Goal: Information Seeking & Learning: Learn about a topic

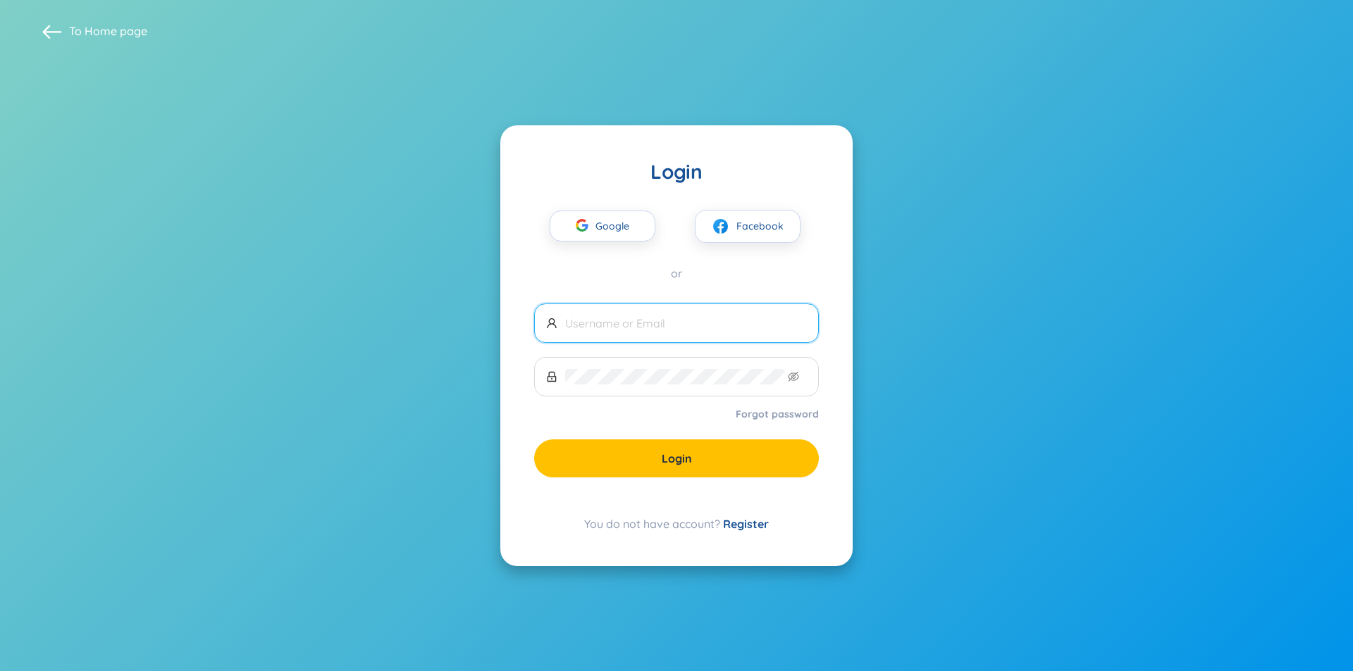
checkbox input "true"
click at [631, 228] on span "Google" at bounding box center [615, 226] width 41 height 30
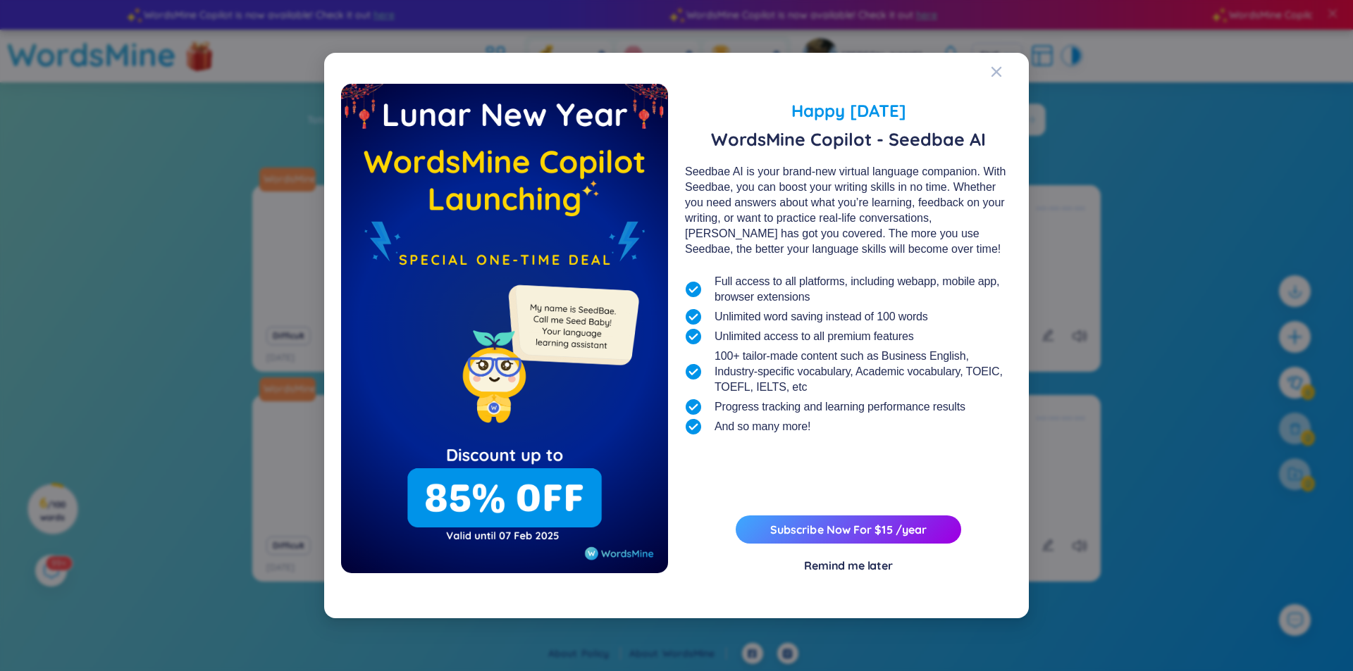
click at [862, 564] on div "Remind me later" at bounding box center [848, 565] width 89 height 15
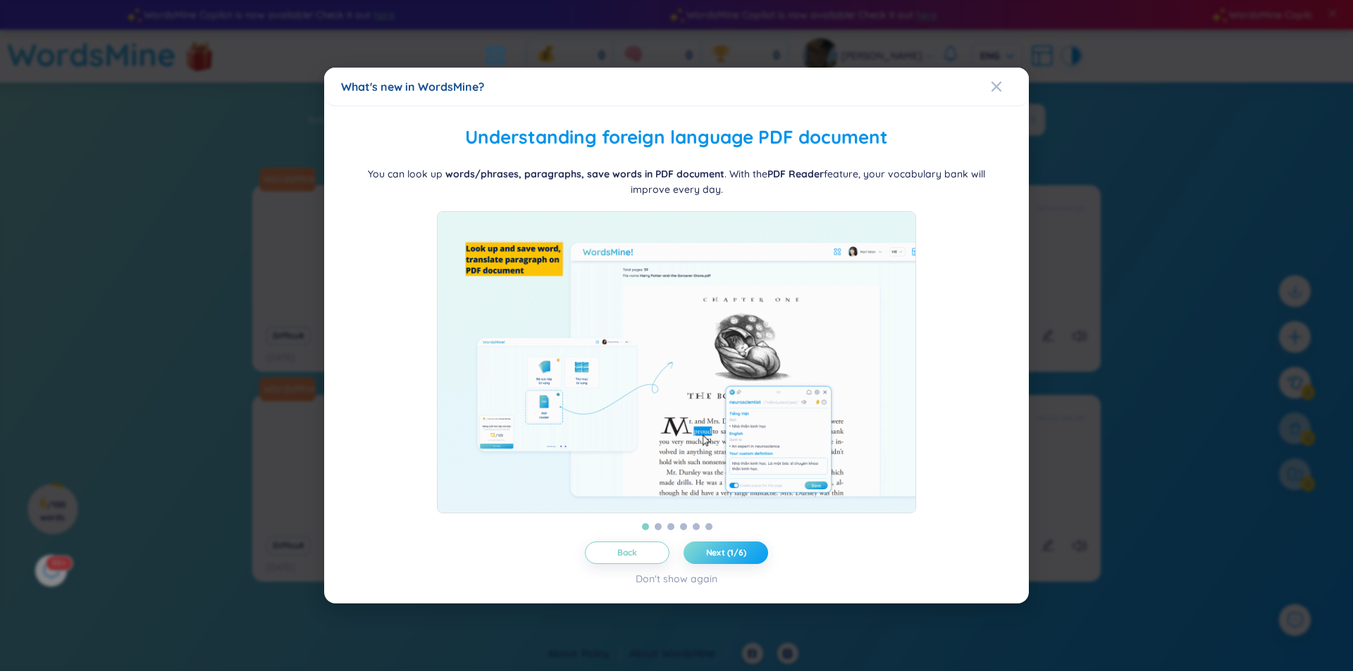
click at [748, 557] on button "Next (1/6)" at bounding box center [725, 553] width 85 height 23
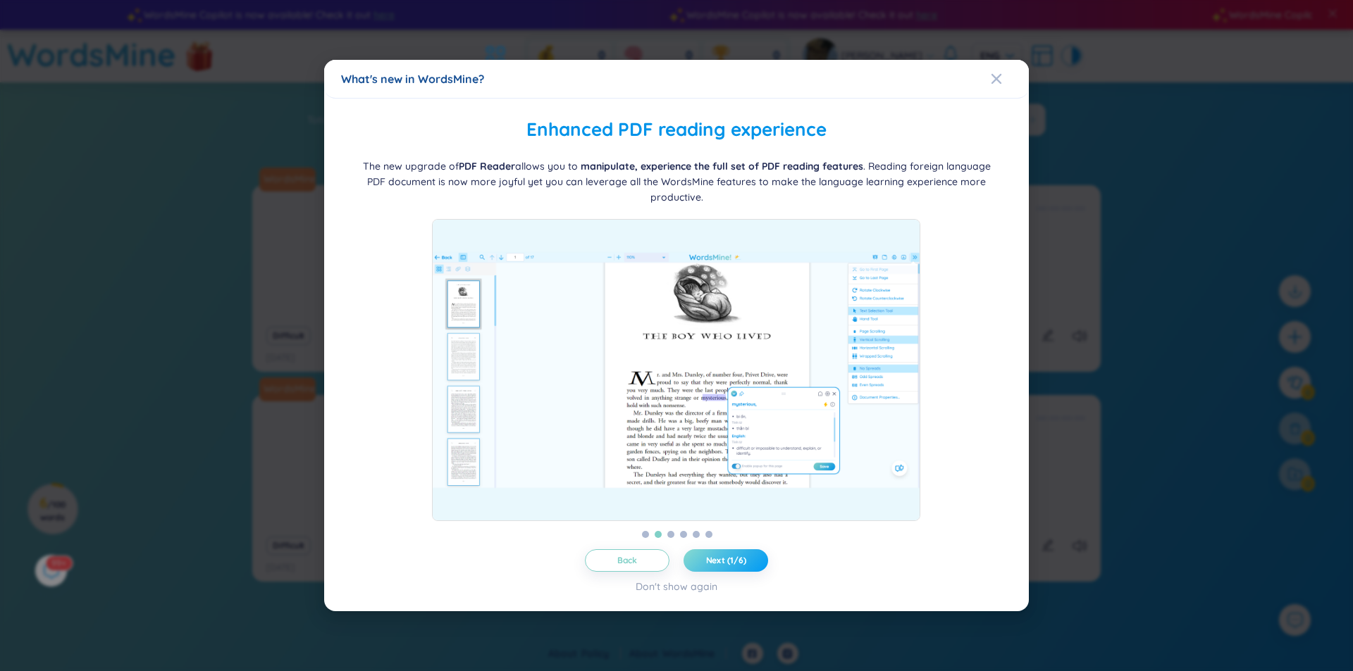
click at [748, 557] on button "Next (1/6)" at bounding box center [725, 561] width 85 height 23
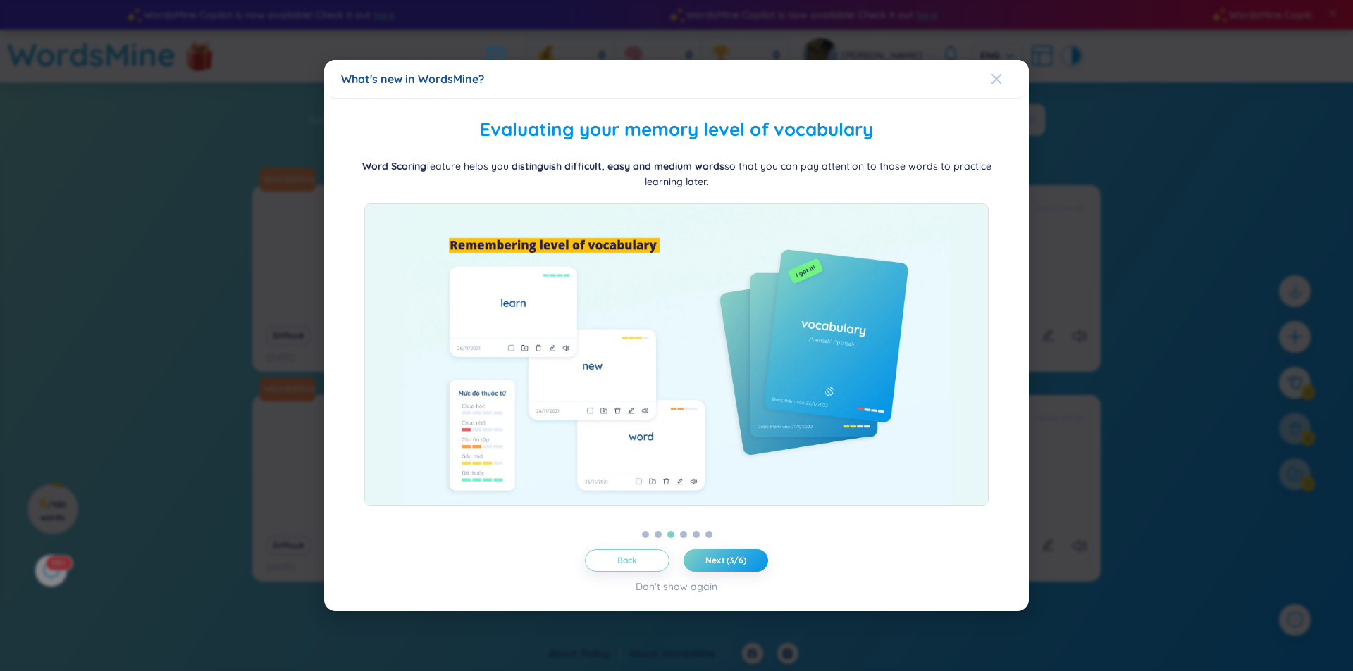
click at [996, 70] on div "Close" at bounding box center [996, 79] width 11 height 38
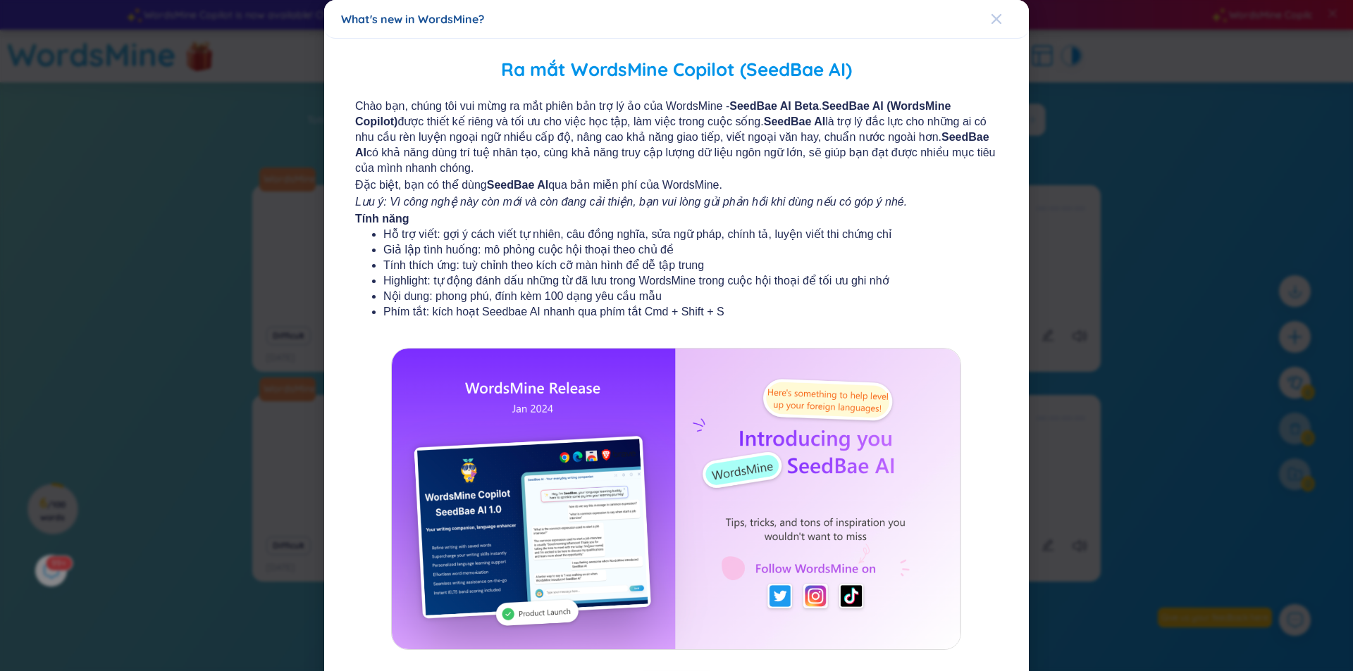
click at [996, 8] on div "Close" at bounding box center [996, 19] width 11 height 38
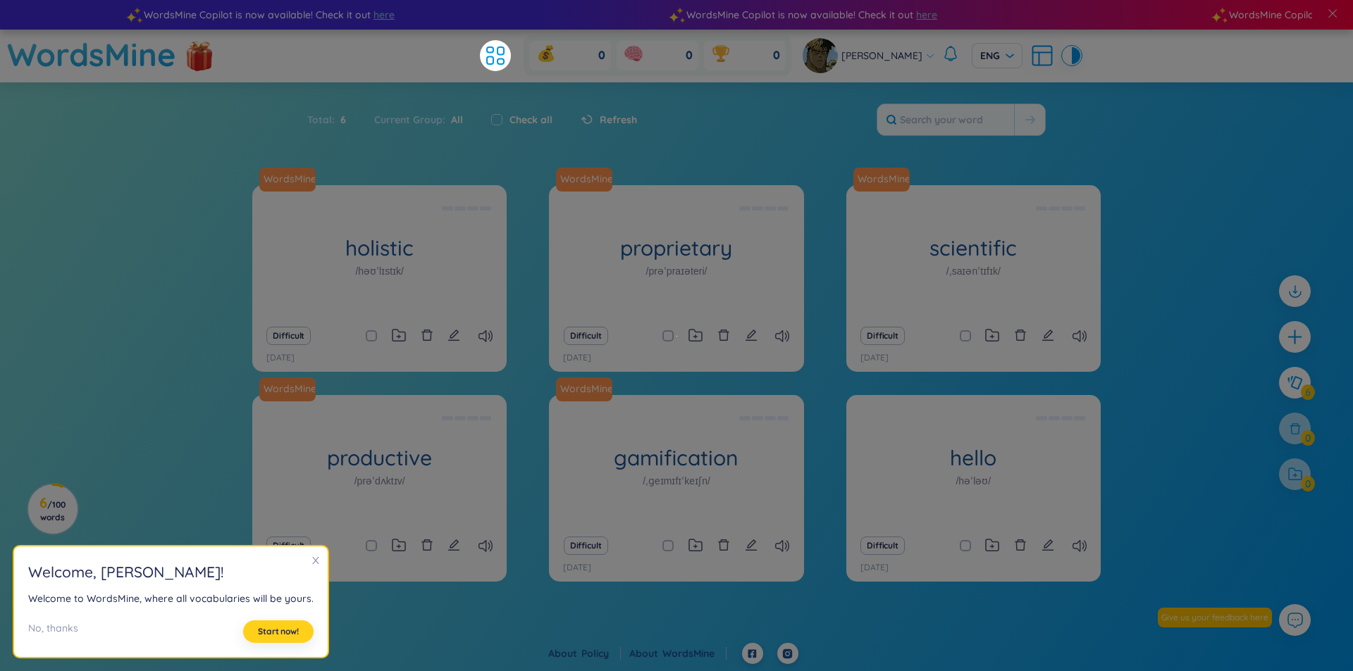
click at [293, 626] on span "Start now!" at bounding box center [278, 631] width 41 height 11
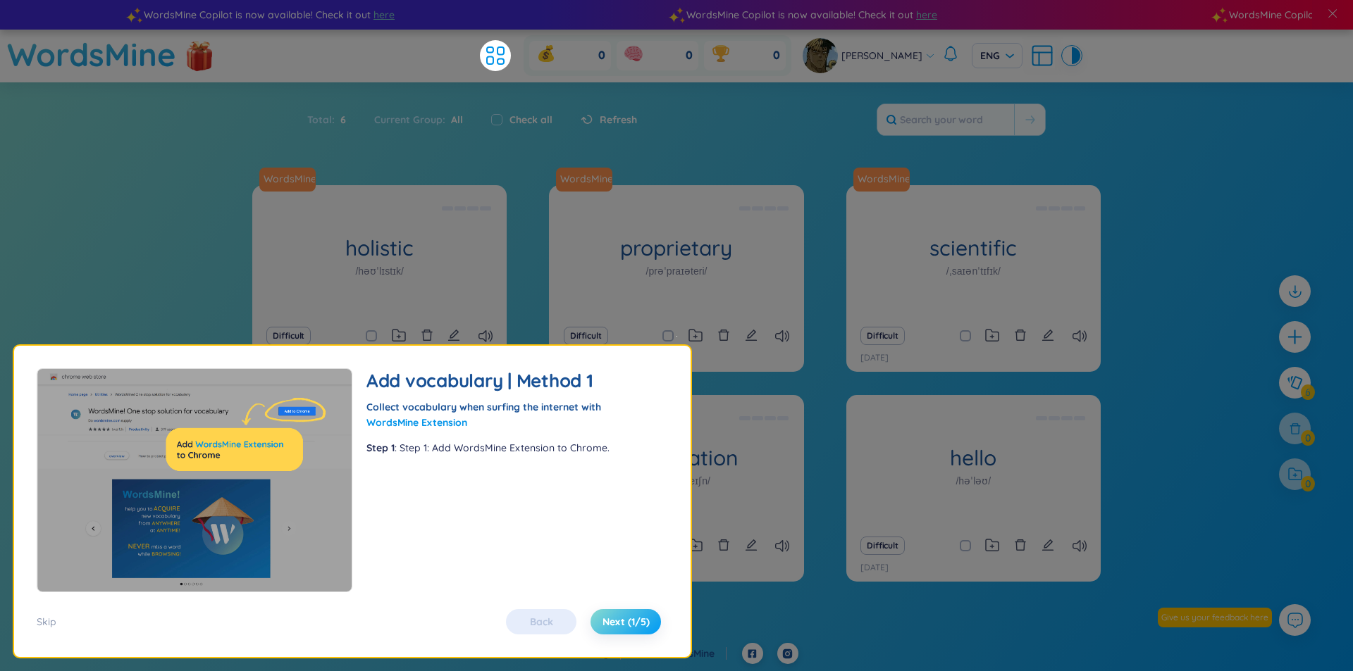
click at [616, 621] on span "Next (1/5)" at bounding box center [625, 622] width 47 height 14
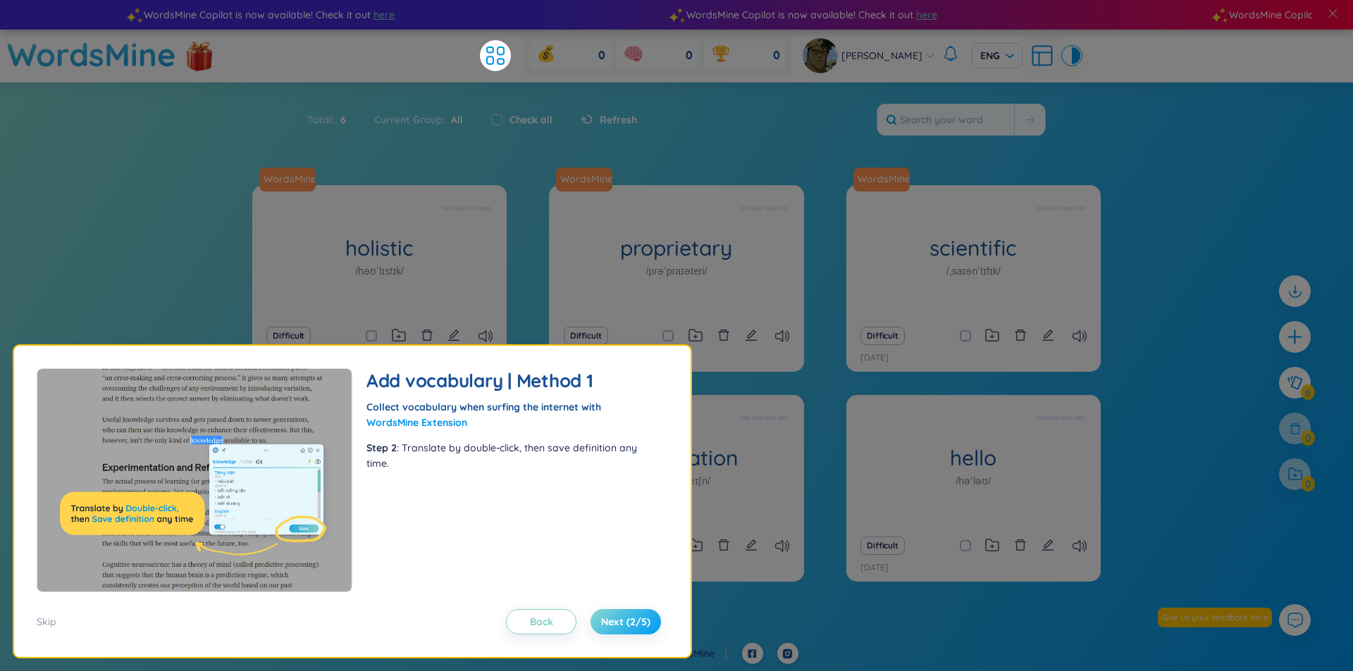
click at [617, 621] on span "Next (2/5)" at bounding box center [625, 622] width 49 height 14
click at [619, 621] on span "Next (2/5)" at bounding box center [625, 622] width 49 height 14
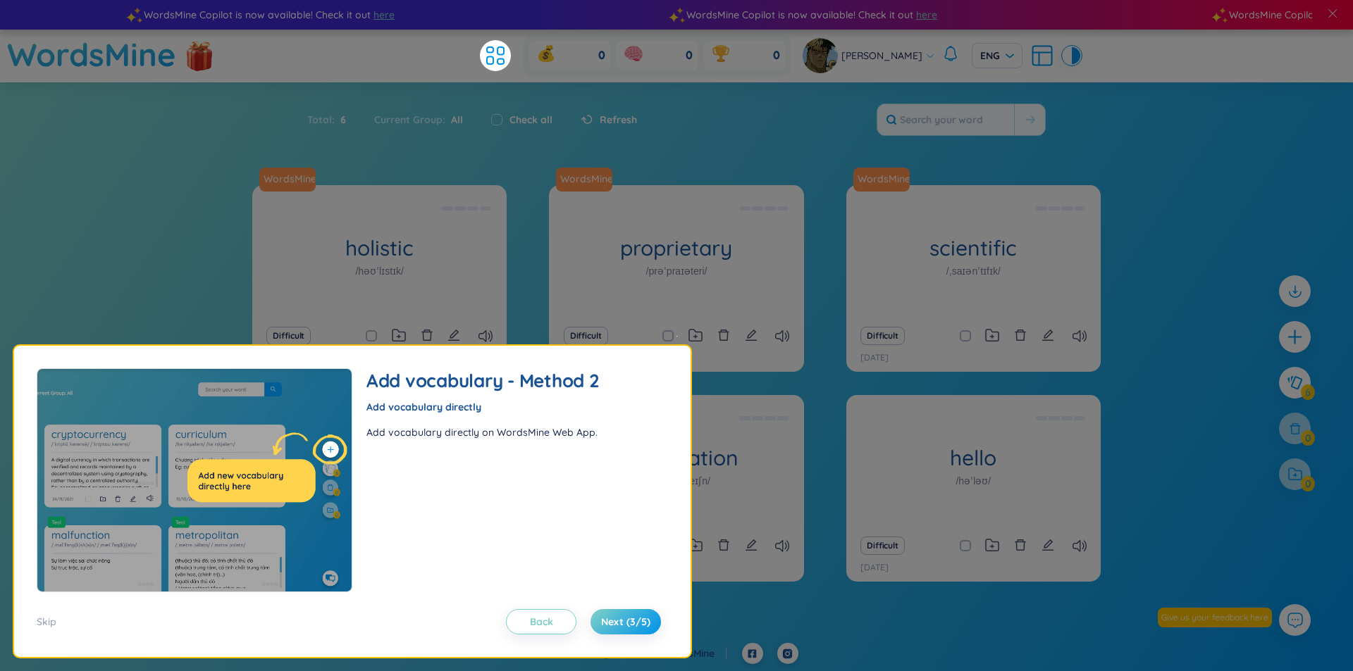
drag, startPoint x: 52, startPoint y: 621, endPoint x: 63, endPoint y: 620, distance: 11.4
click at [53, 621] on div "Skip" at bounding box center [47, 621] width 20 height 15
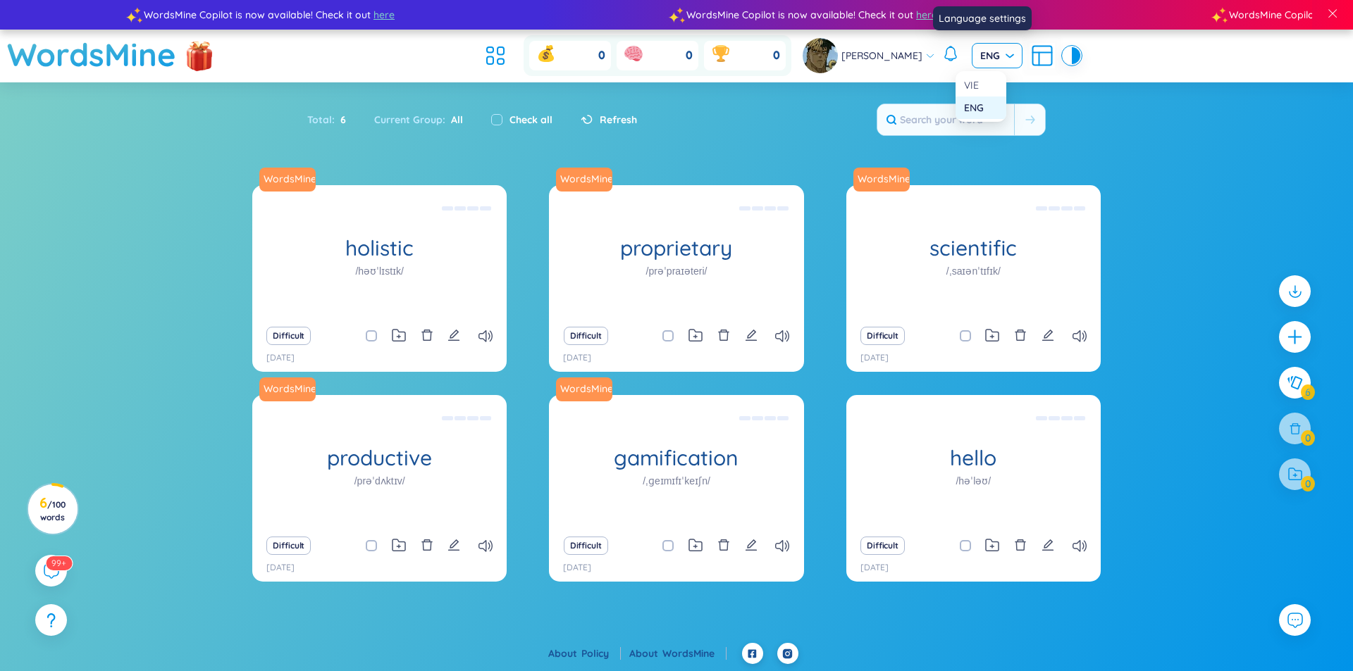
click at [988, 60] on span "ENG" at bounding box center [997, 56] width 34 height 14
click at [971, 90] on div "VIE" at bounding box center [981, 84] width 34 height 15
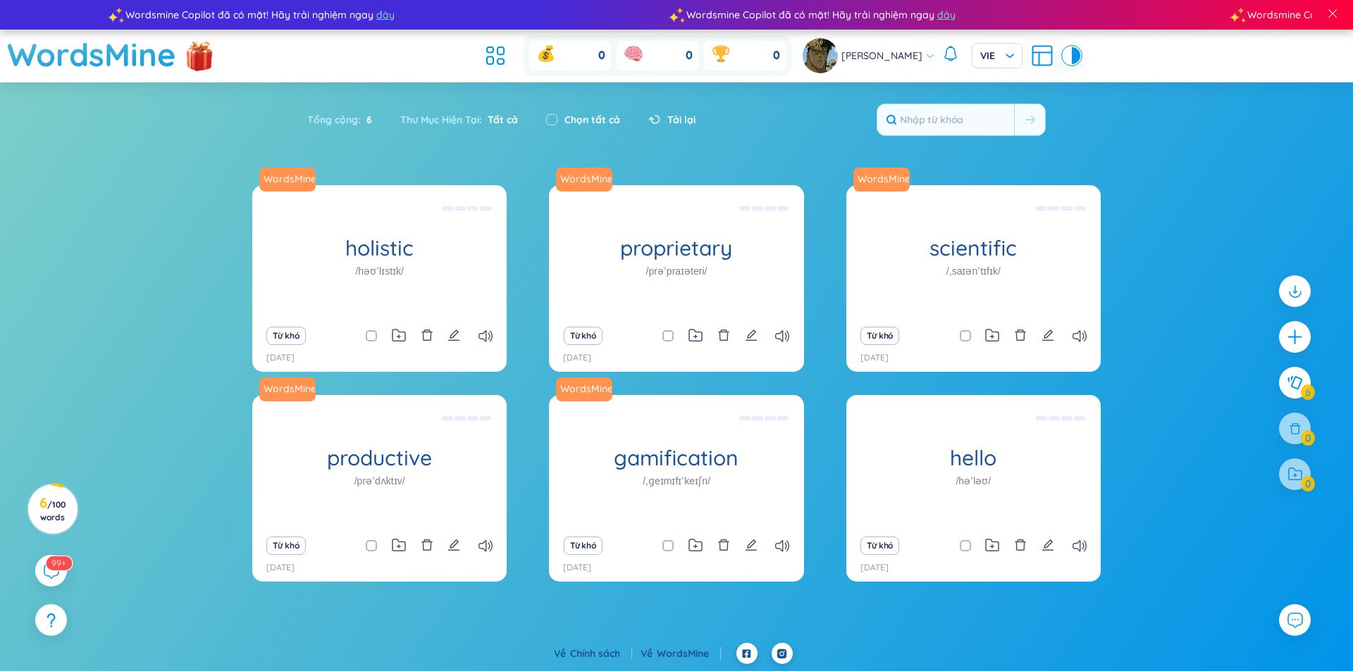
drag, startPoint x: 1170, startPoint y: 132, endPoint x: 1145, endPoint y: 126, distance: 25.5
click at [1160, 132] on section "Sắp xếp Chữ cái tăng dần Chữ cái giảm dần Thời gian xa nhất Thời gian gần nhất …" at bounding box center [676, 354] width 1353 height 545
click at [372, 112] on div "Tổng cộng : 6" at bounding box center [346, 120] width 79 height 30
click at [61, 514] on span "/ 100 words" at bounding box center [52, 511] width 25 height 23
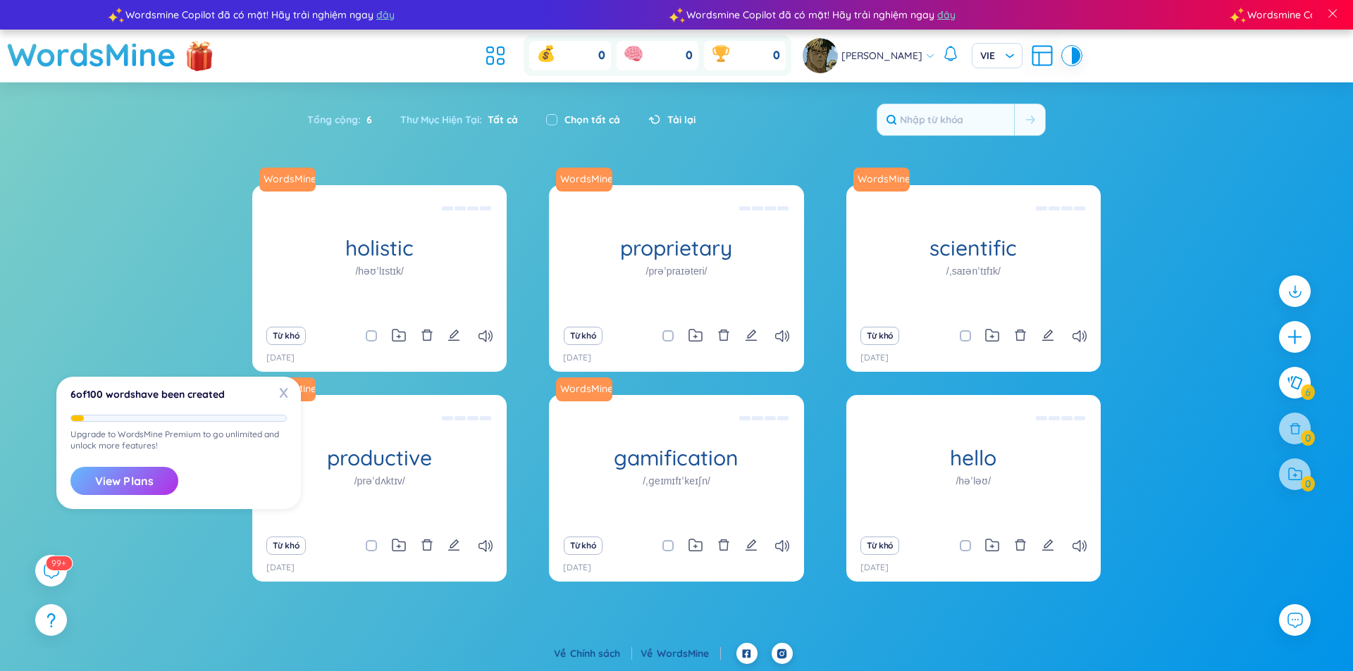
click at [160, 486] on button "View Plans" at bounding box center [124, 481] width 108 height 28
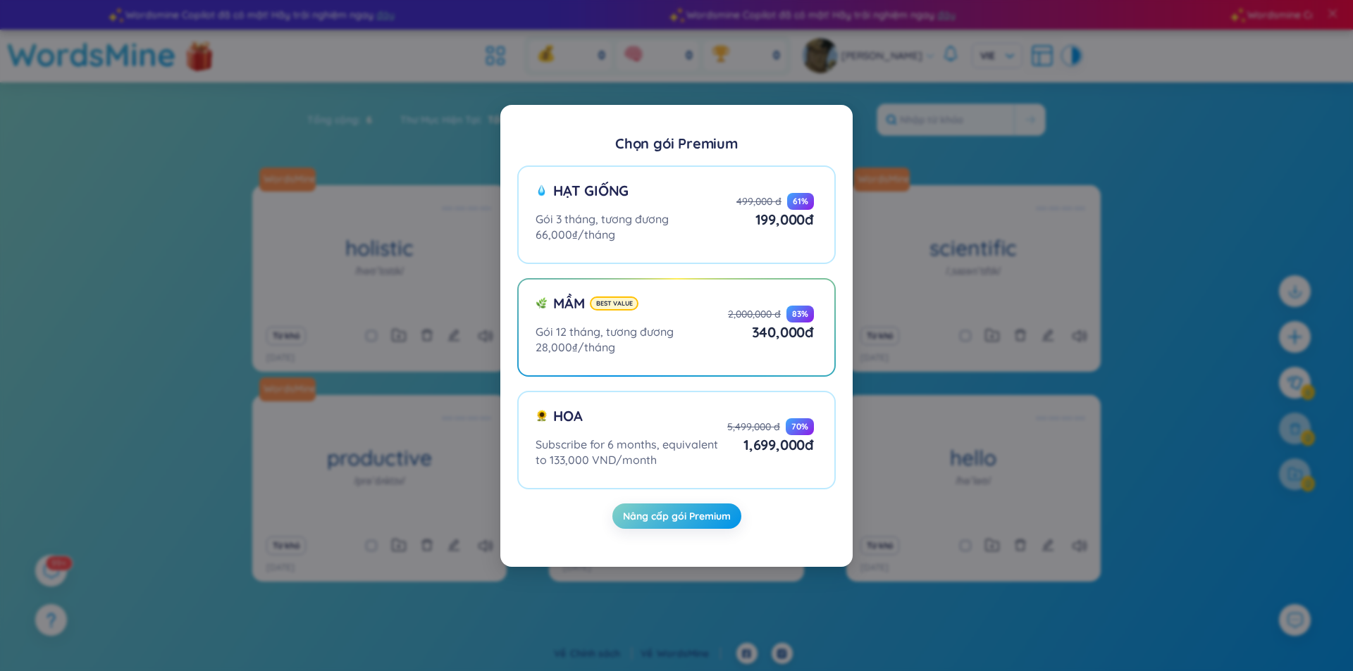
click at [1125, 286] on div "Chọn gói Premium Hạt giống Gói 3 tháng, tương đương 66,000₫/tháng 499,000 đ 61 …" at bounding box center [676, 335] width 1353 height 671
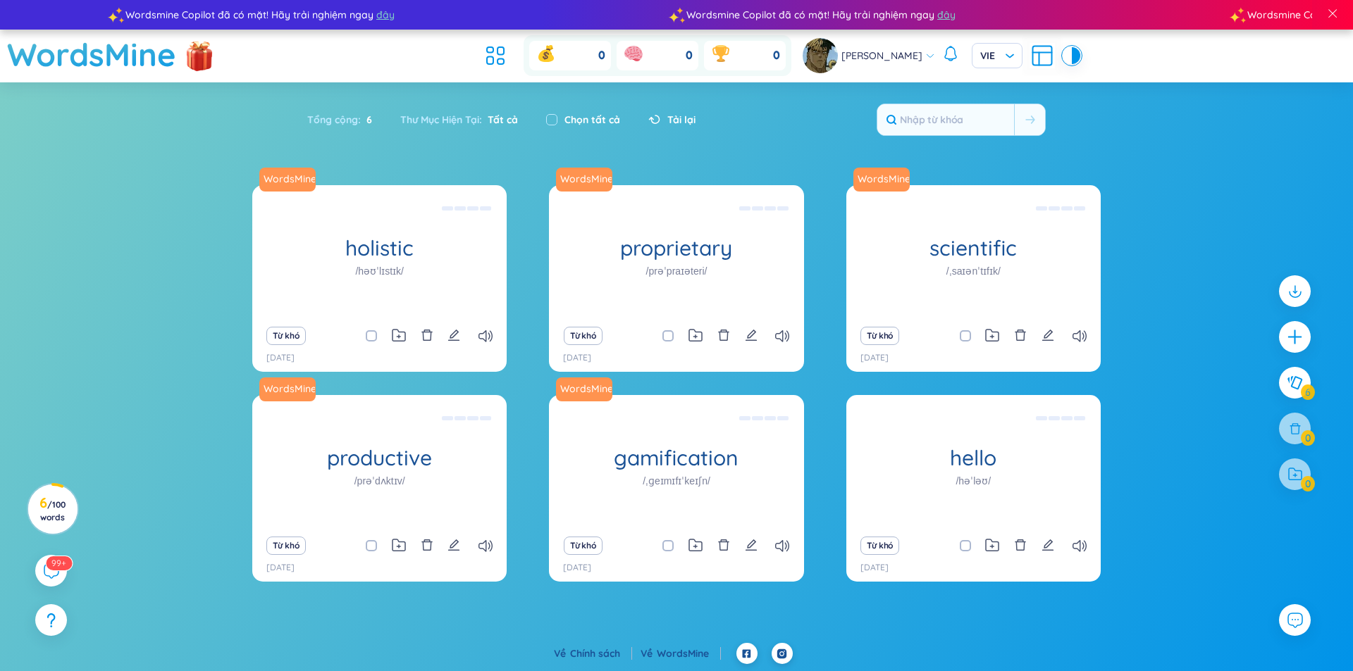
click at [1240, 350] on div "WordsMine holistic /həʊˈlɪstɪk/ Toàn diện Eg: The holistic approach to healthca…" at bounding box center [676, 406] width 1353 height 442
click at [1317, 386] on section "Sắp xếp Chữ cái tăng dần Chữ cái giảm dần Thời gian xa nhất Thời gian gần nhất …" at bounding box center [676, 354] width 1353 height 545
click at [1299, 387] on icon at bounding box center [1294, 383] width 17 height 15
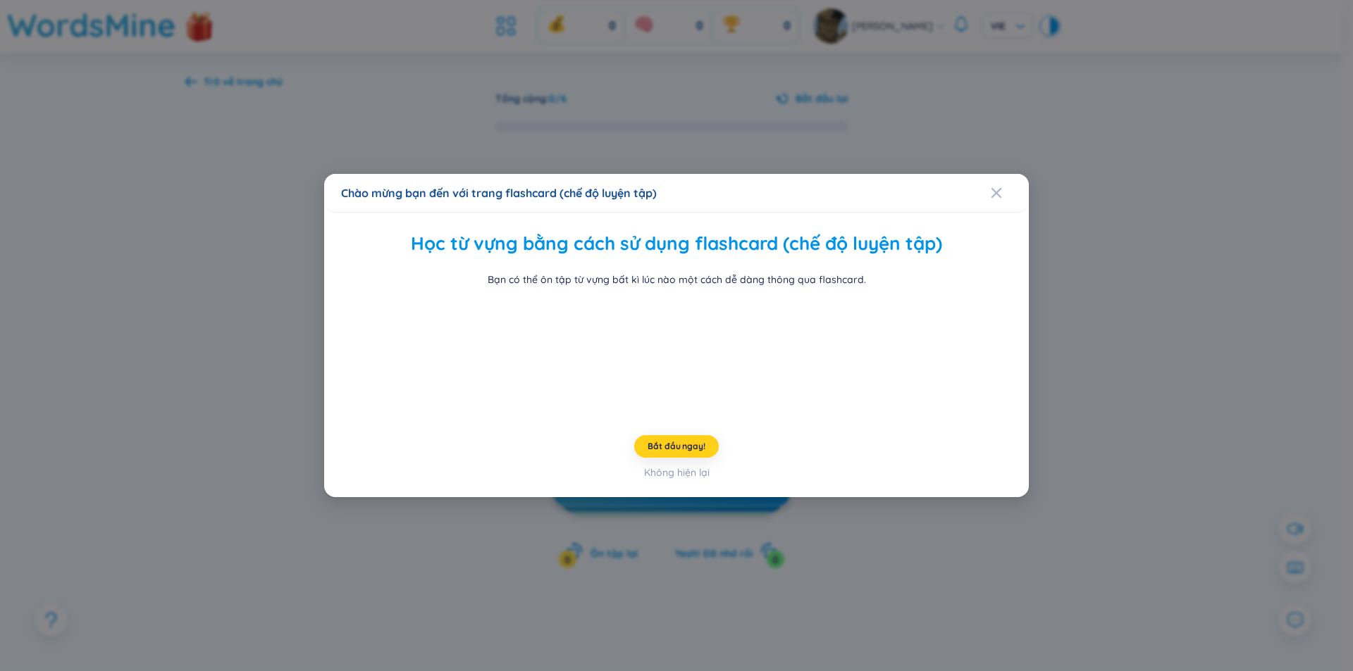
click at [682, 452] on span "Bắt đầu ngay!" at bounding box center [675, 446] width 57 height 11
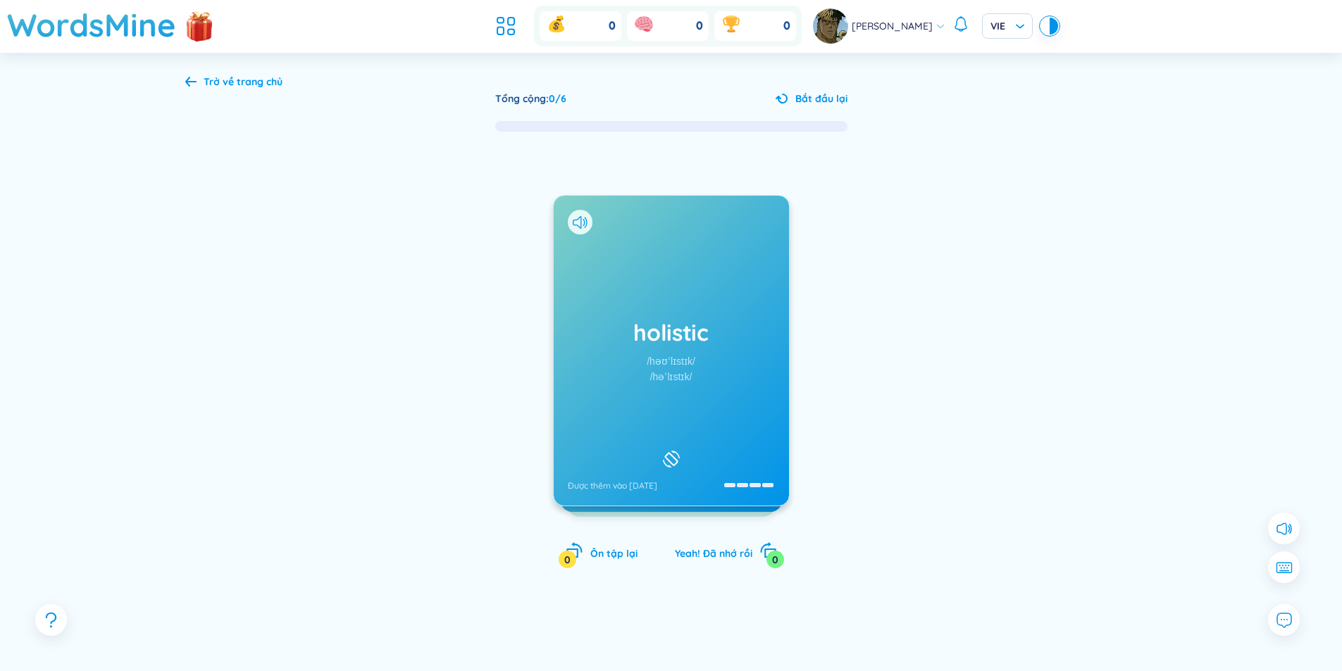
click at [684, 349] on div "holistic /həʊˈlɪstɪk/ /həˈlɪstɪk/ Được thêm vào 12/10/2025" at bounding box center [671, 351] width 235 height 310
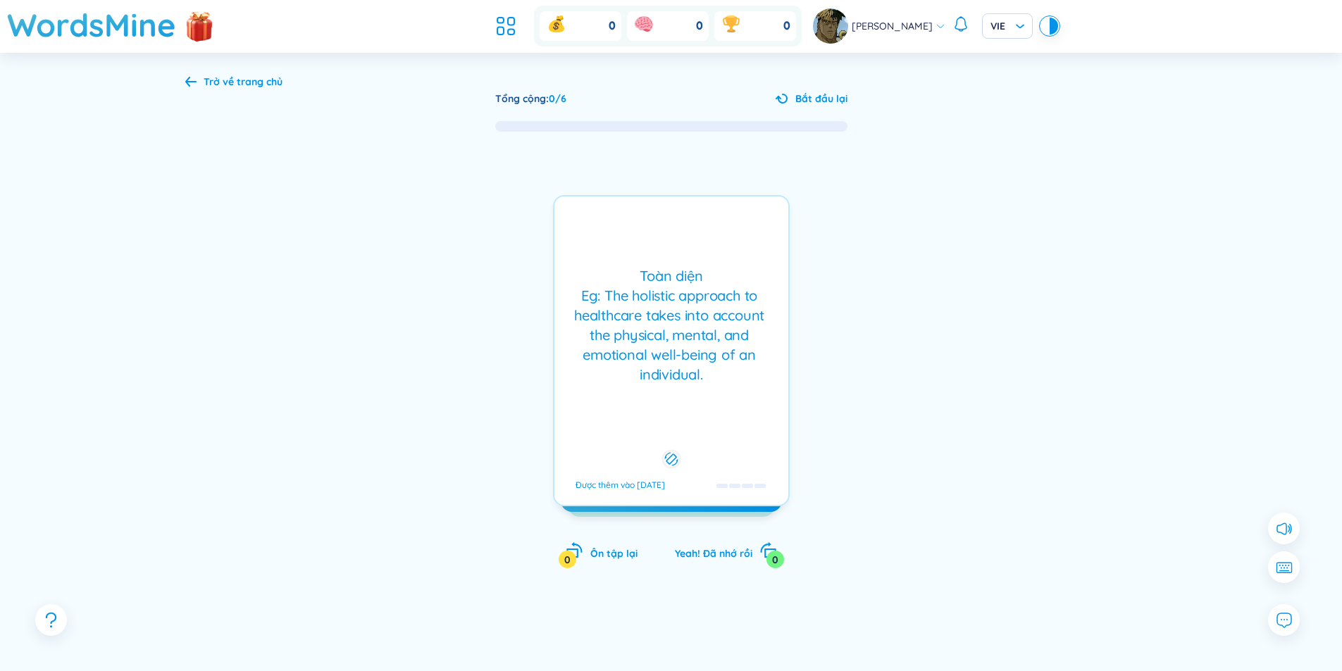
click at [666, 352] on div "Toàn diện Eg: The holistic approach to healthcare takes into account the physic…" at bounding box center [672, 325] width 220 height 118
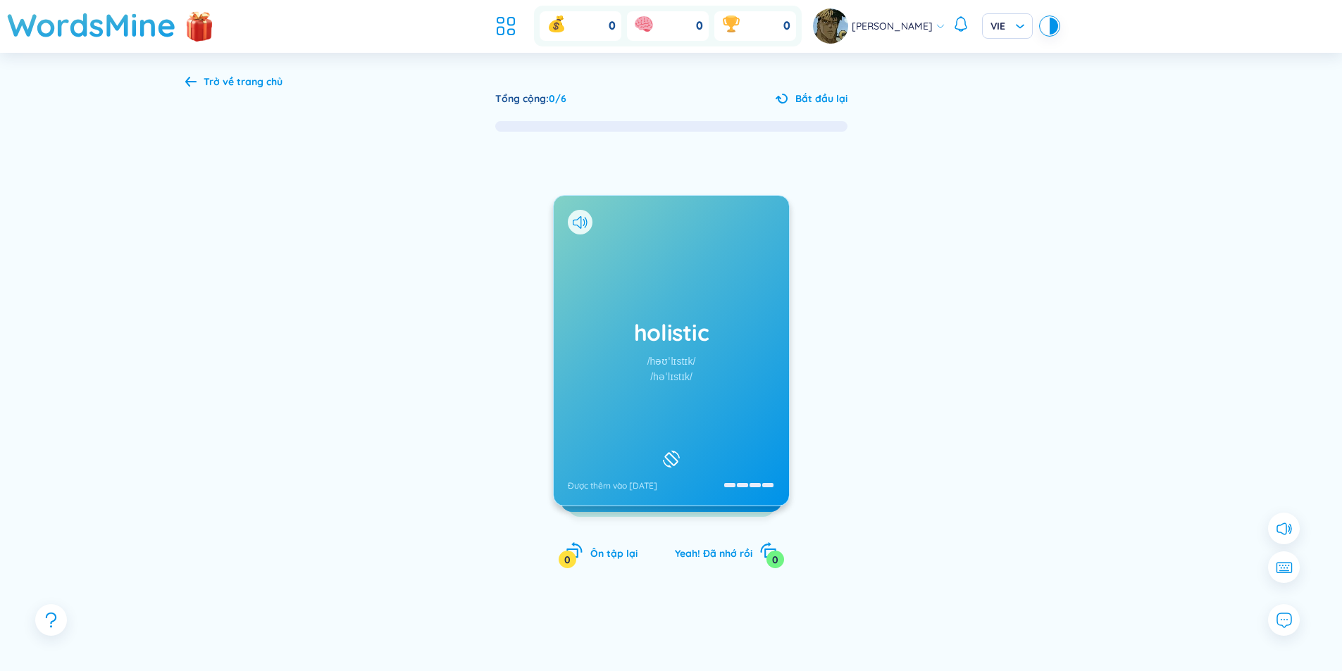
click at [689, 348] on h1 "holistic" at bounding box center [671, 332] width 207 height 31
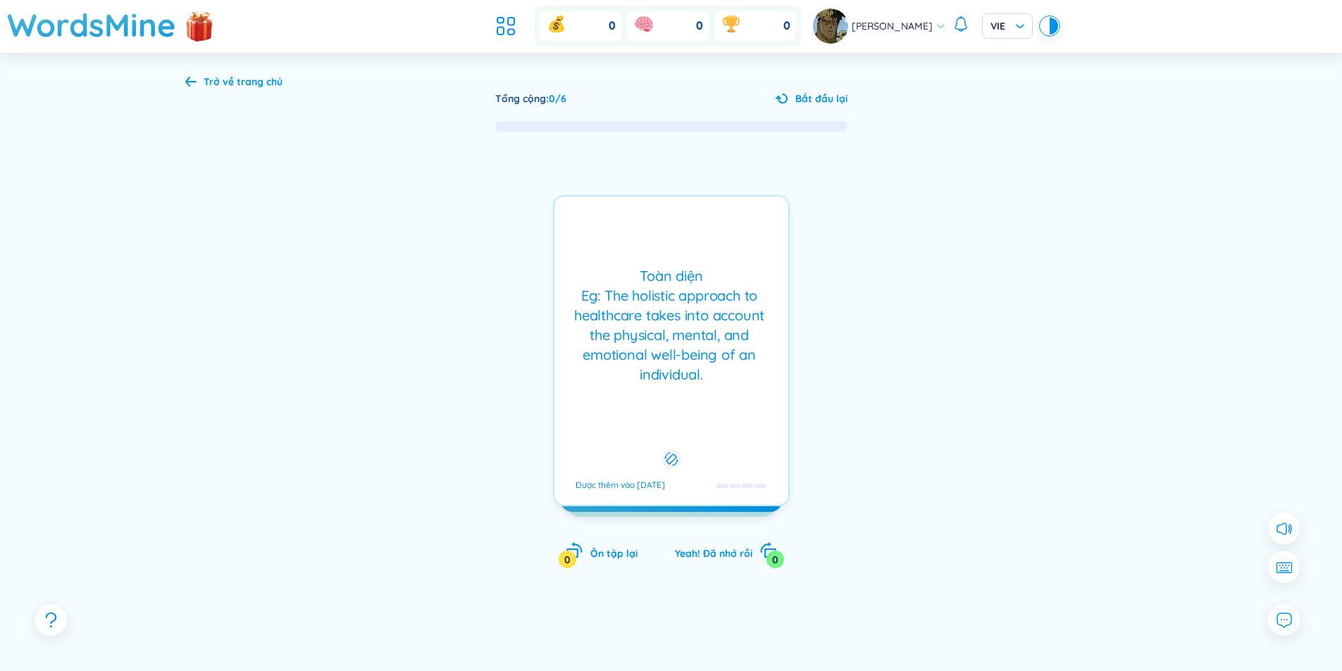
click at [683, 338] on div "Toàn diện Eg: The holistic approach to healthcare takes into account the physic…" at bounding box center [672, 325] width 220 height 118
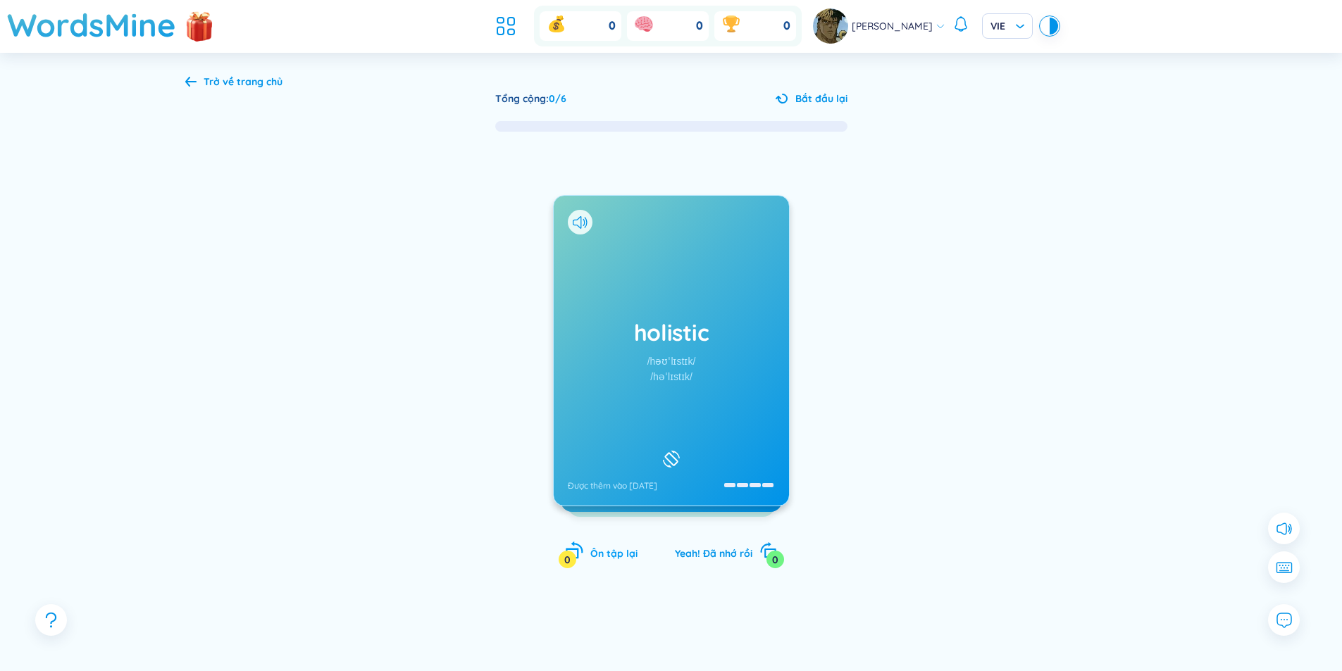
click at [607, 554] on span "Ôn tập lại" at bounding box center [613, 553] width 47 height 13
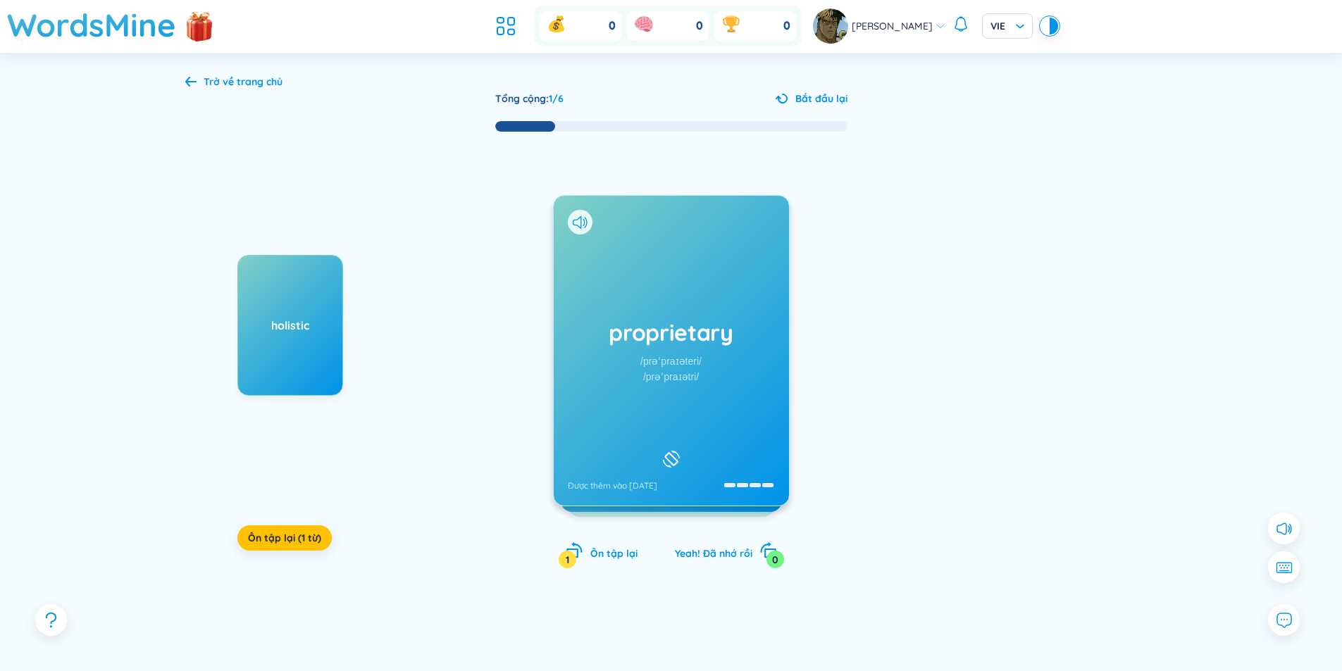
click at [639, 430] on div "proprietary /prəˈpraɪəteri/ /prəˈpraɪətri/ Được thêm vào 12/10/2025" at bounding box center [671, 351] width 235 height 310
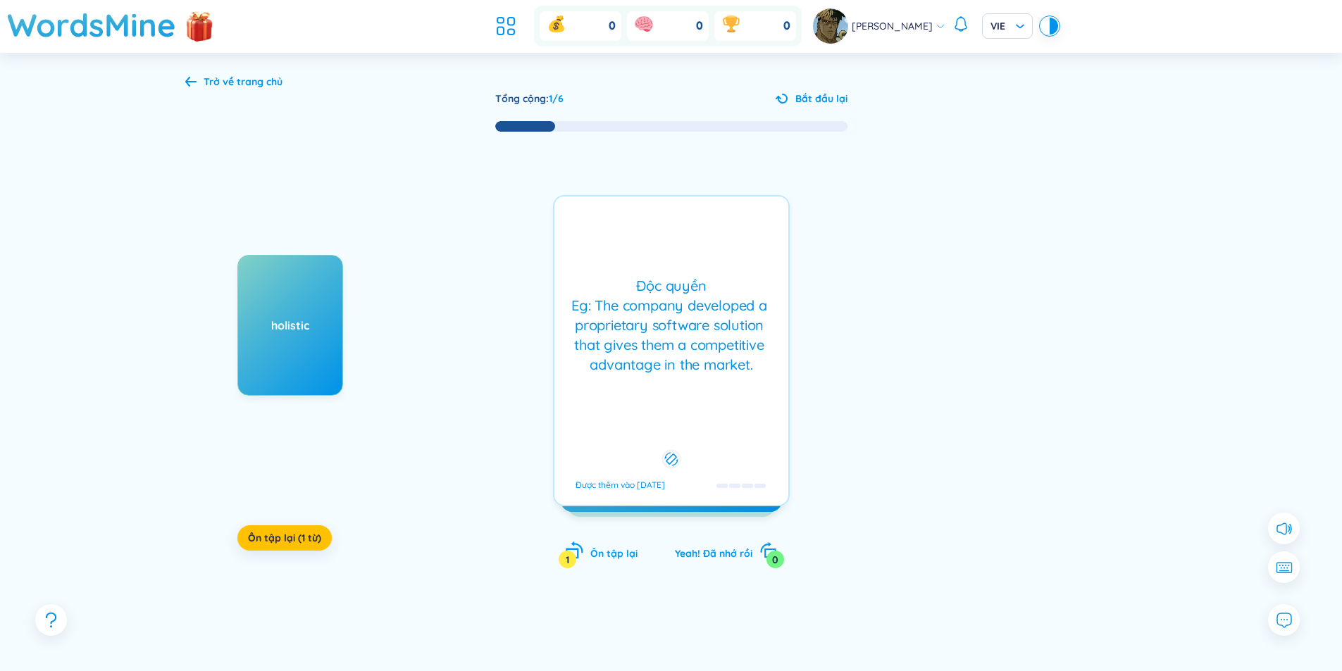
click at [624, 553] on span "Ôn tập lại" at bounding box center [613, 553] width 47 height 13
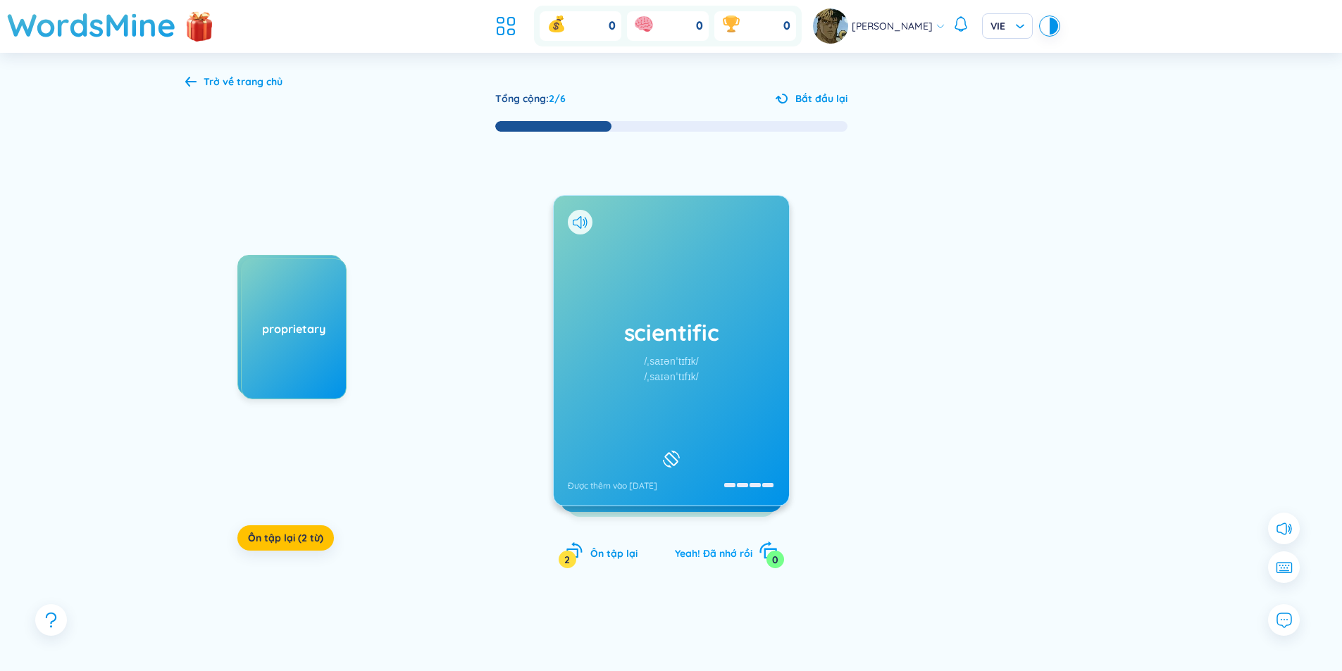
click at [740, 554] on span "Yeah! Đã nhớ rồi" at bounding box center [713, 553] width 77 height 13
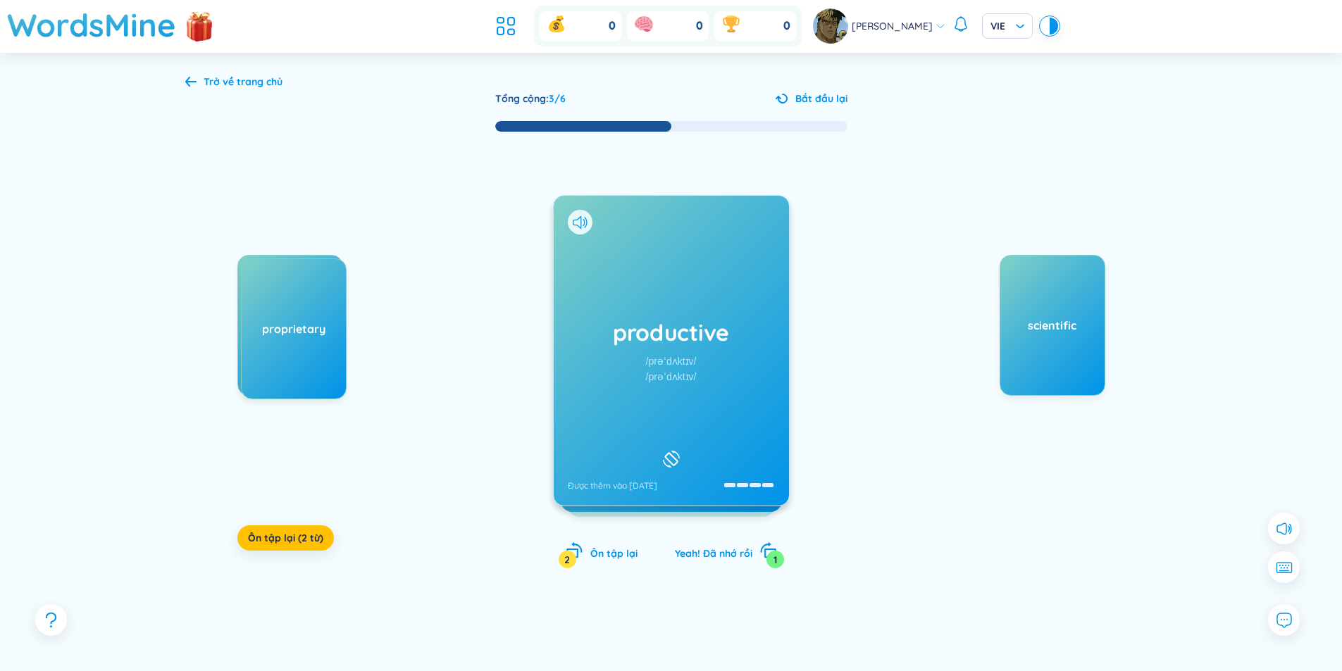
click at [646, 371] on div "/prəˈdʌktɪv/" at bounding box center [671, 376] width 51 height 15
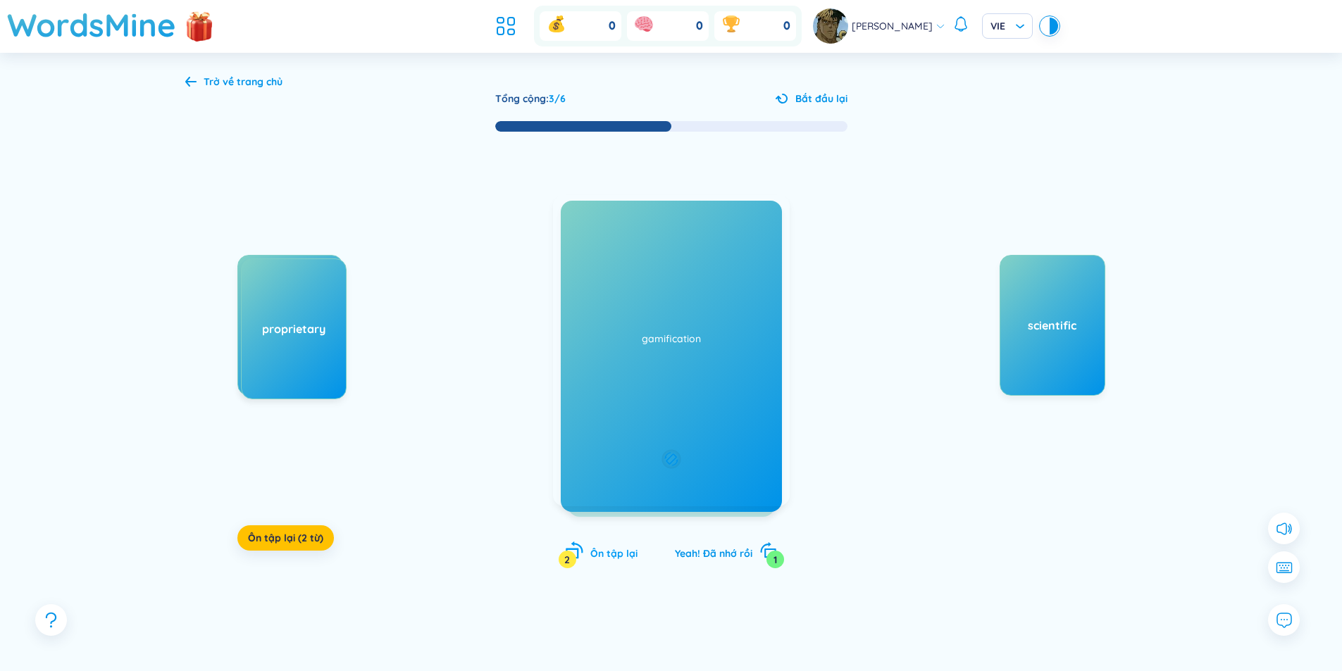
click at [618, 557] on span "Ôn tập lại" at bounding box center [613, 553] width 47 height 13
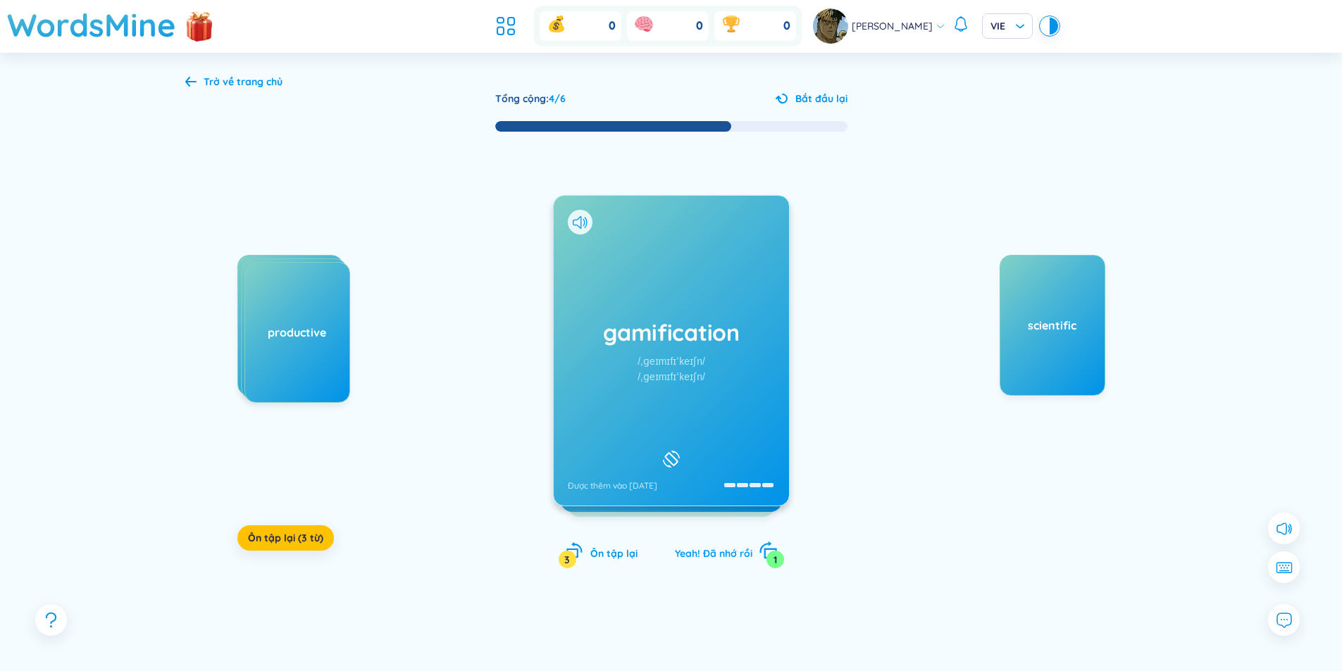
click at [718, 559] on span "Yeah! Đã nhớ rồi" at bounding box center [713, 553] width 77 height 13
click at [729, 550] on span "Yeah! Đã nhớ rồi" at bounding box center [713, 553] width 77 height 13
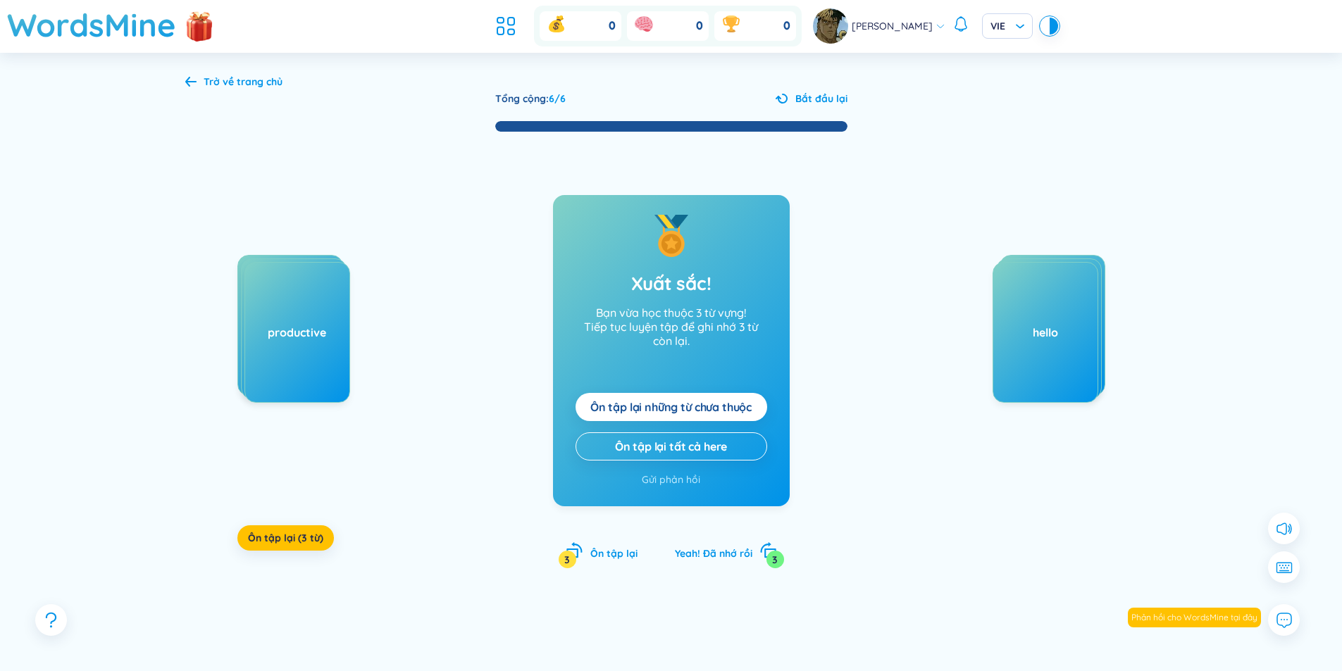
click at [232, 85] on div "Trở về trang chủ" at bounding box center [243, 81] width 79 height 15
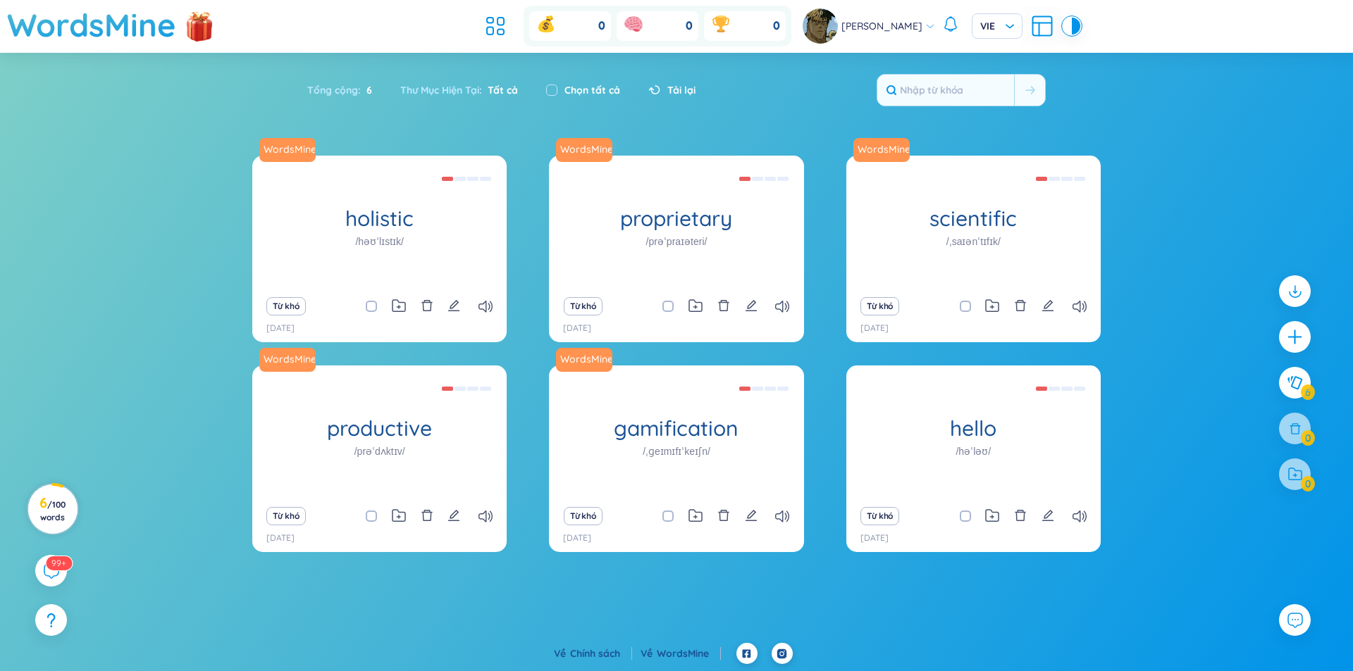
click at [37, 506] on h3 "6 / 100 words" at bounding box center [53, 509] width 32 height 25
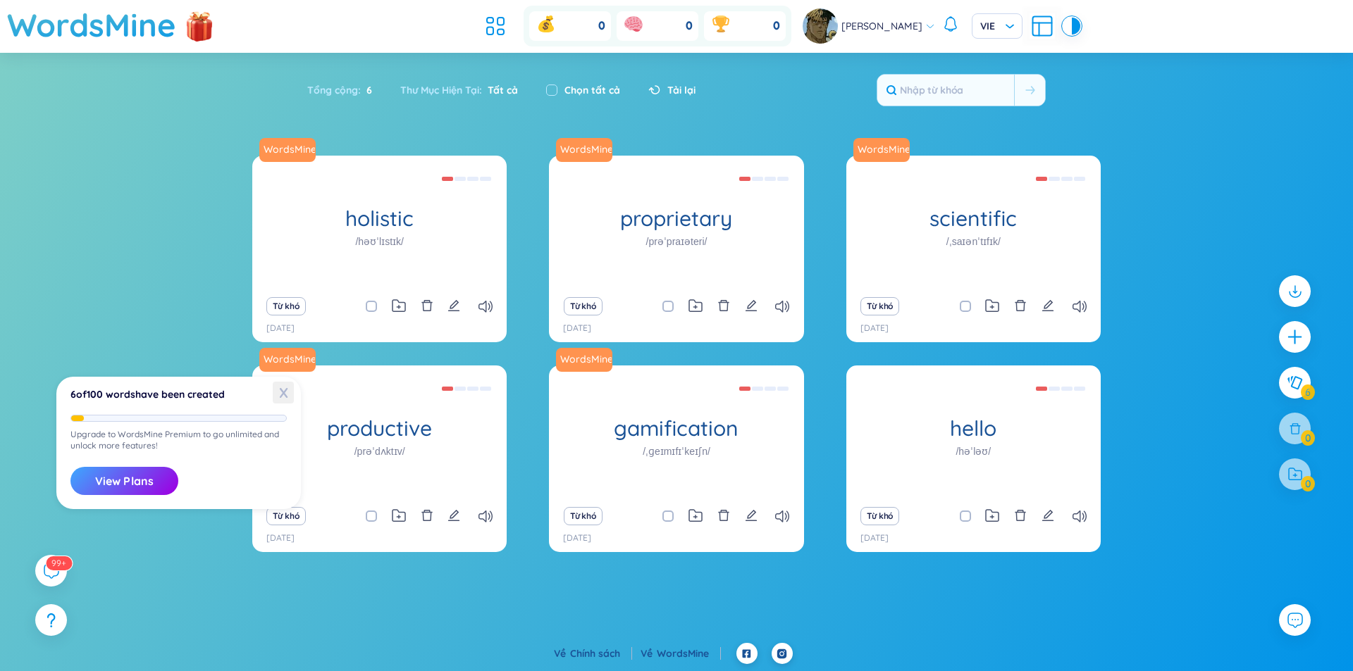
click at [286, 394] on span "X" at bounding box center [283, 393] width 21 height 22
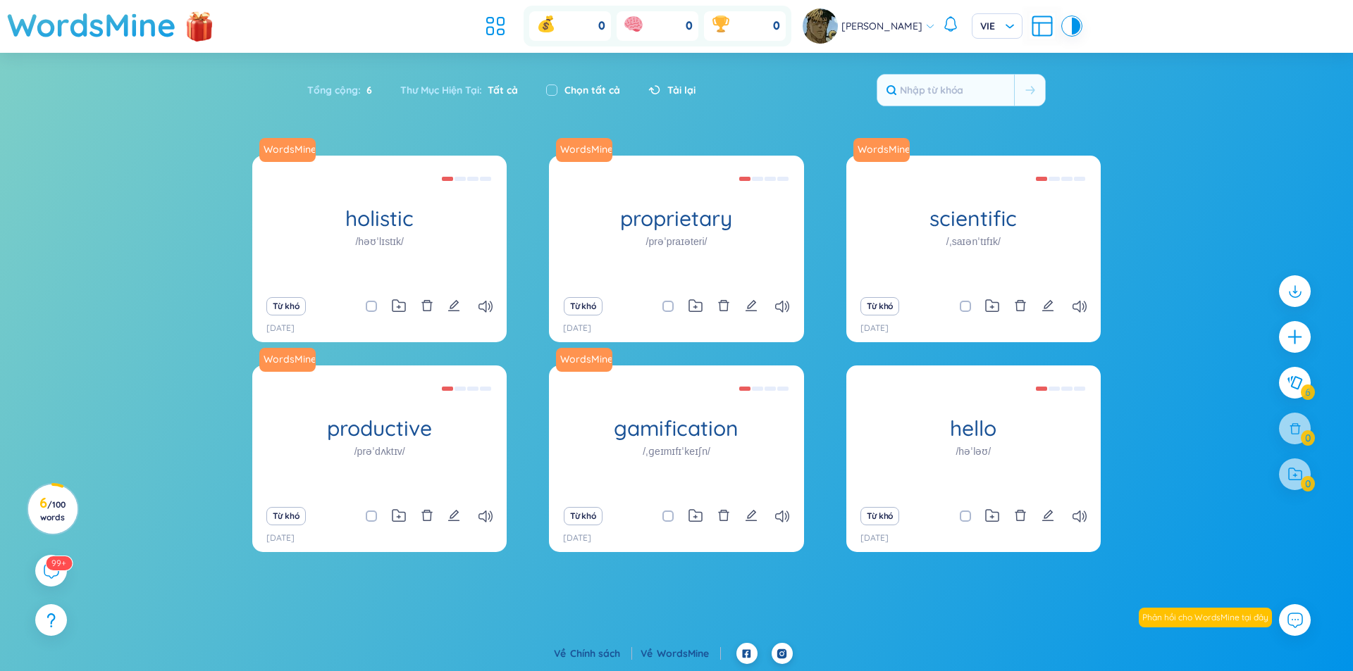
drag, startPoint x: 61, startPoint y: 488, endPoint x: 270, endPoint y: 544, distance: 216.0
click at [216, 546] on div "WordsMine holistic /həʊˈlɪstɪk/ Toàn diện Eg: The holistic approach to healthca…" at bounding box center [676, 377] width 1353 height 442
click at [1292, 622] on icon at bounding box center [1294, 620] width 18 height 18
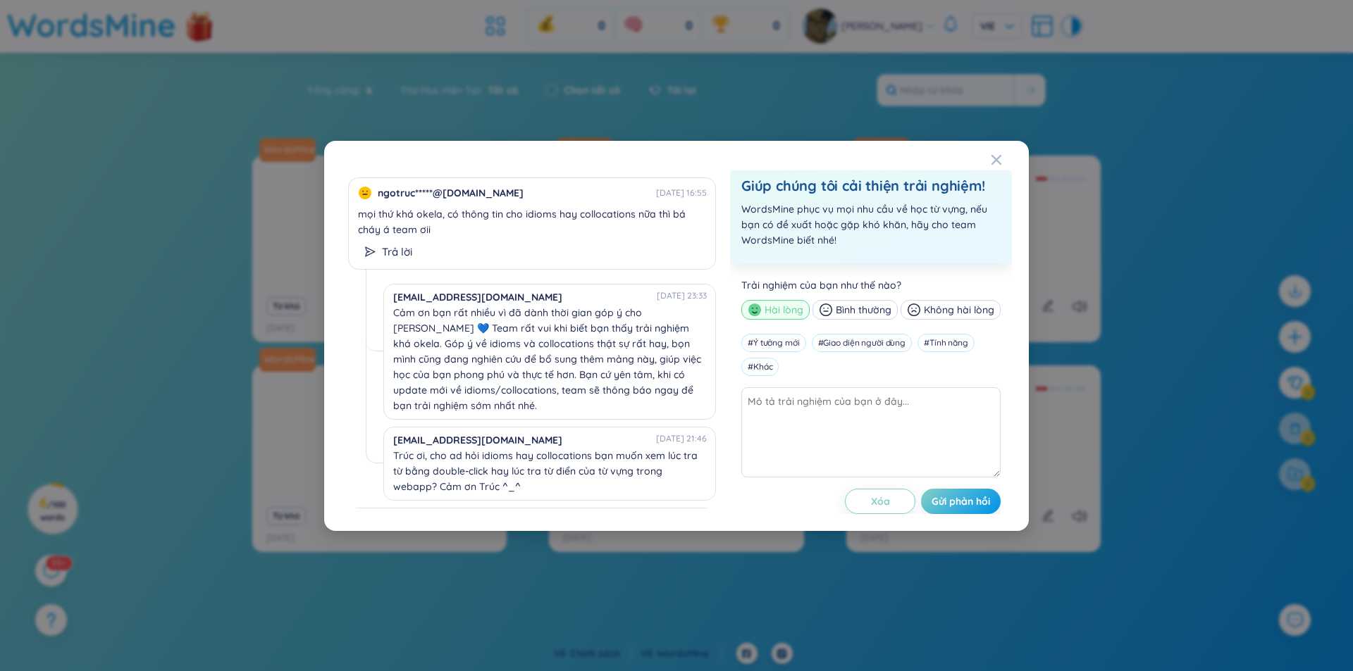
click at [980, 157] on div "ngotruc*****@gmail.com 02/09/2025 16:55 mọi thứ khá okela, có thông tin cho idi…" at bounding box center [676, 336] width 705 height 390
click at [990, 163] on div "ngotruc*****@gmail.com 02/09/2025 16:55 mọi thứ khá okela, có thông tin cho idi…" at bounding box center [676, 336] width 705 height 390
click at [1004, 161] on span "Close" at bounding box center [1010, 160] width 38 height 38
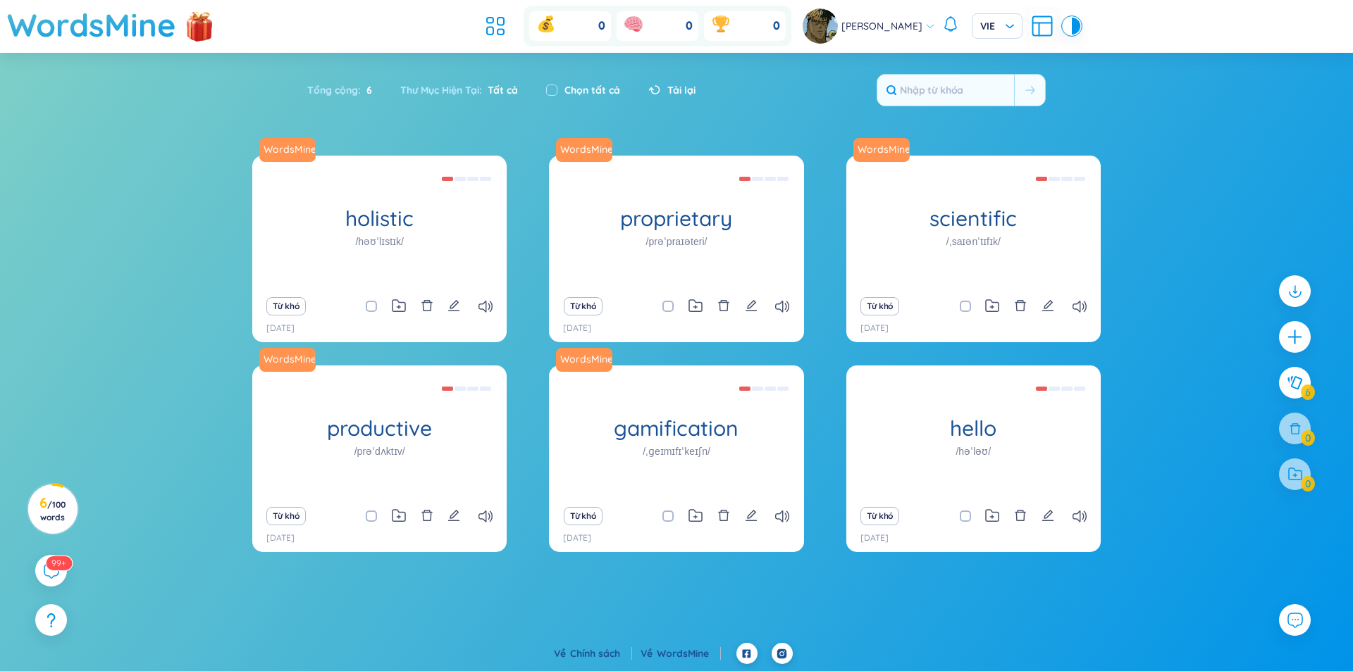
click at [1008, 16] on div "Đăng Bách VIE" at bounding box center [941, 25] width 278 height 35
click at [1029, 20] on icon at bounding box center [1041, 25] width 25 height 25
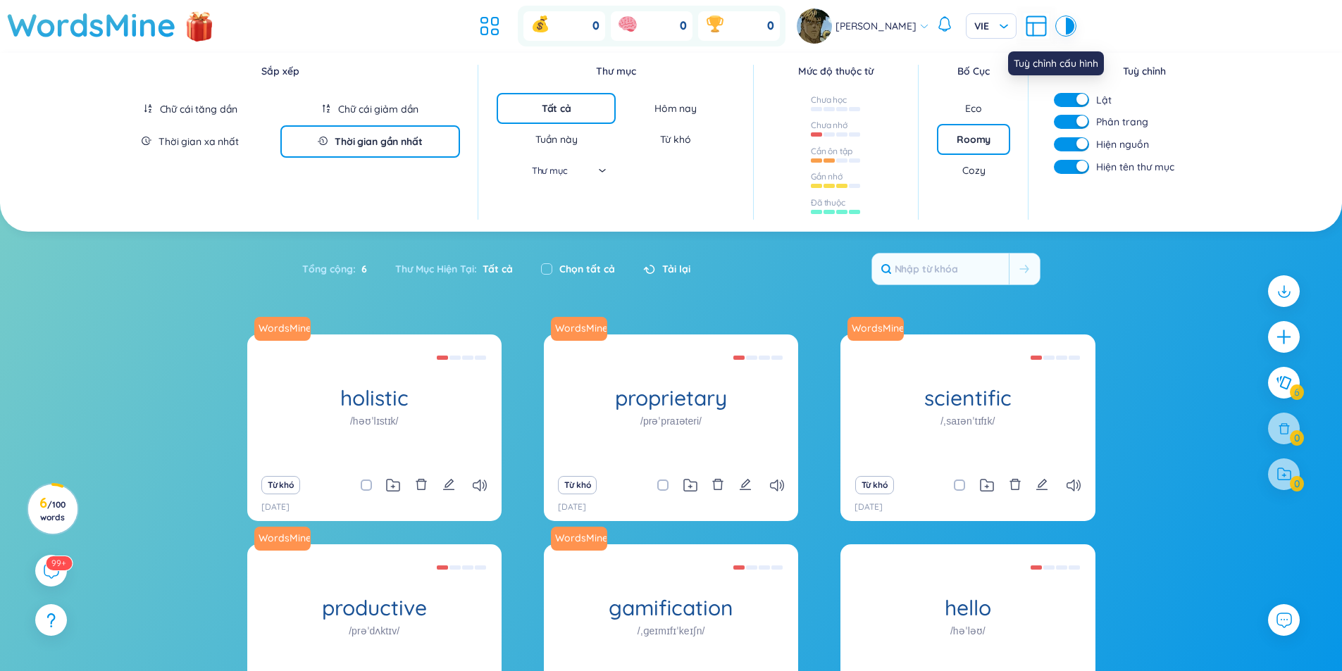
click at [1024, 21] on icon at bounding box center [1036, 25] width 25 height 25
